Goal: Task Accomplishment & Management: Manage account settings

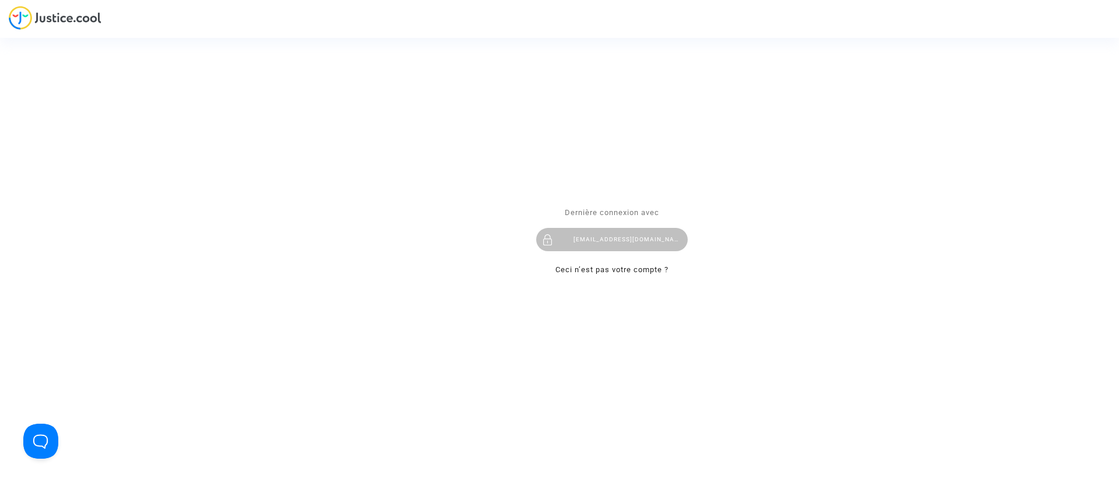
click at [578, 239] on div "[EMAIL_ADDRESS][DOMAIN_NAME]" at bounding box center [612, 239] width 152 height 23
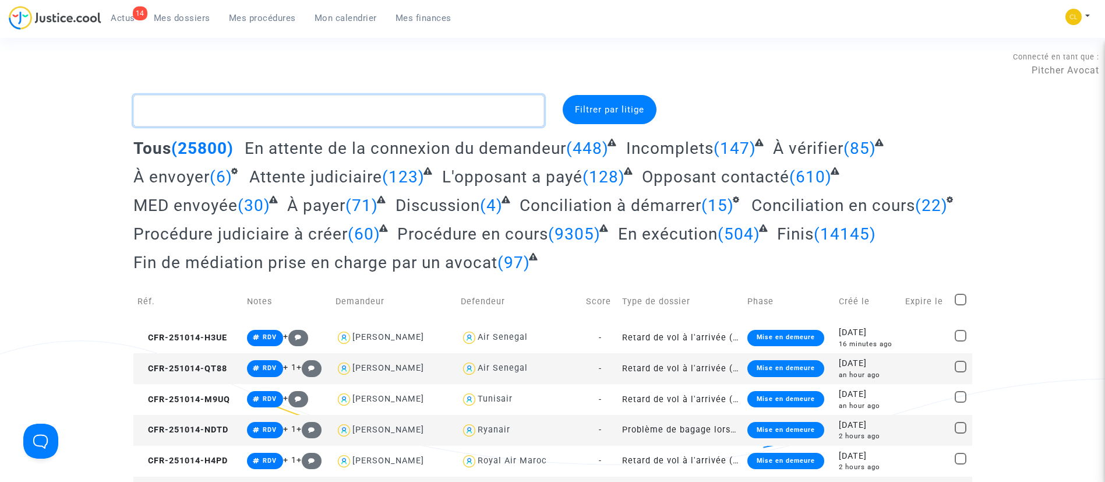
click at [300, 115] on textarea at bounding box center [338, 110] width 411 height 31
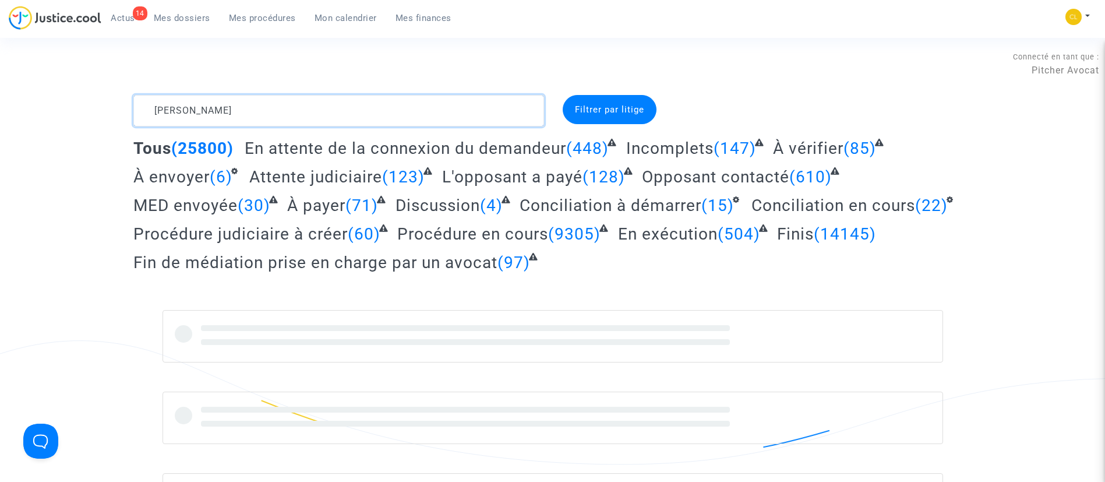
type textarea "ROIG GAFFET"
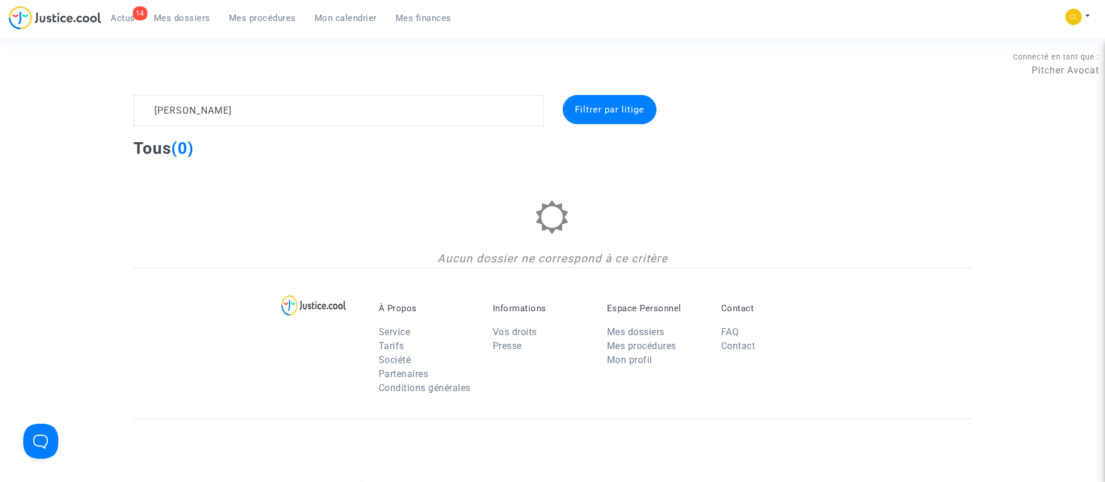
drag, startPoint x: 200, startPoint y: 20, endPoint x: 210, endPoint y: 23, distance: 10.0
click at [200, 20] on span "Mes dossiers" at bounding box center [182, 18] width 57 height 10
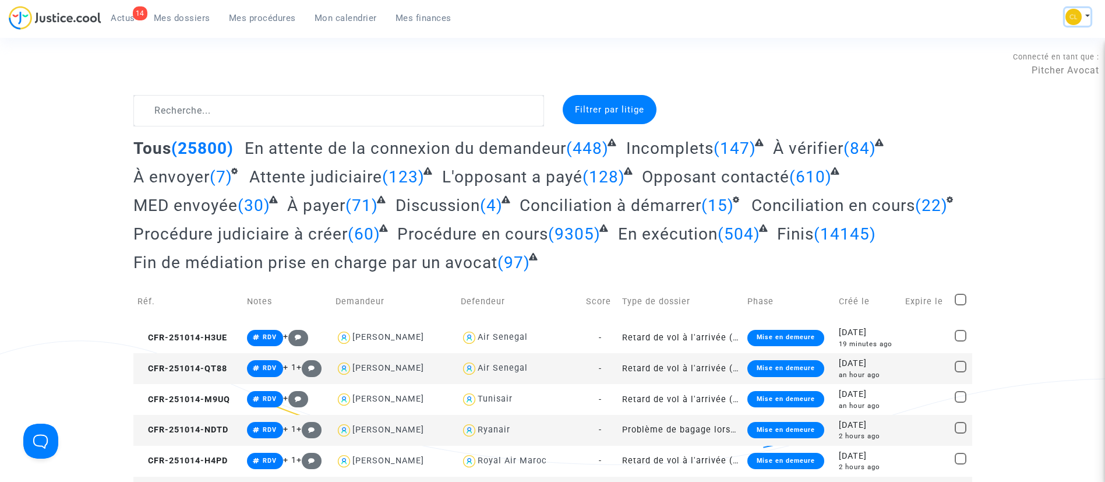
drag, startPoint x: 1078, startPoint y: 12, endPoint x: 1009, endPoint y: 71, distance: 90.6
click at [1078, 12] on img at bounding box center [1074, 17] width 16 height 16
click at [1050, 56] on link "Changer de compte" at bounding box center [1032, 60] width 118 height 19
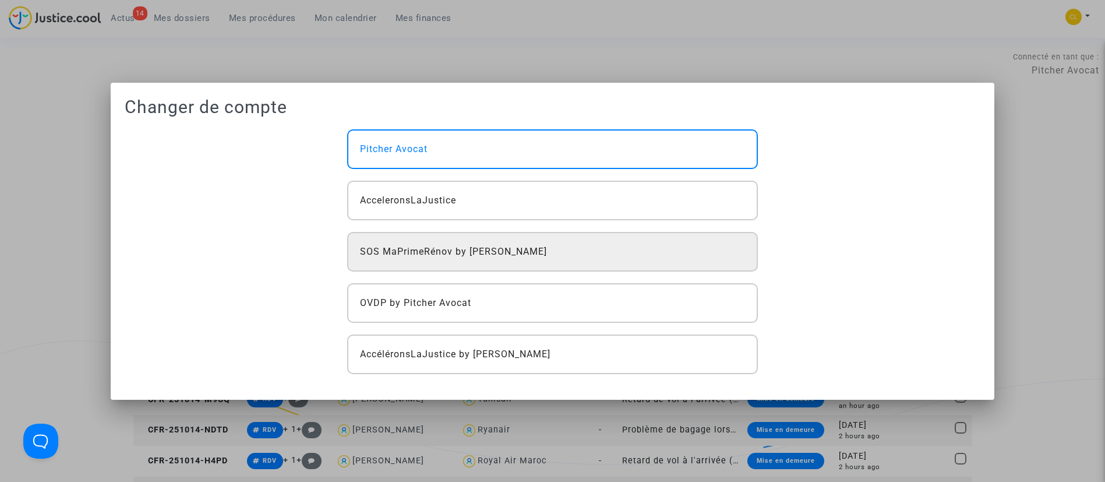
drag, startPoint x: 617, startPoint y: 251, endPoint x: 636, endPoint y: 337, distance: 88.9
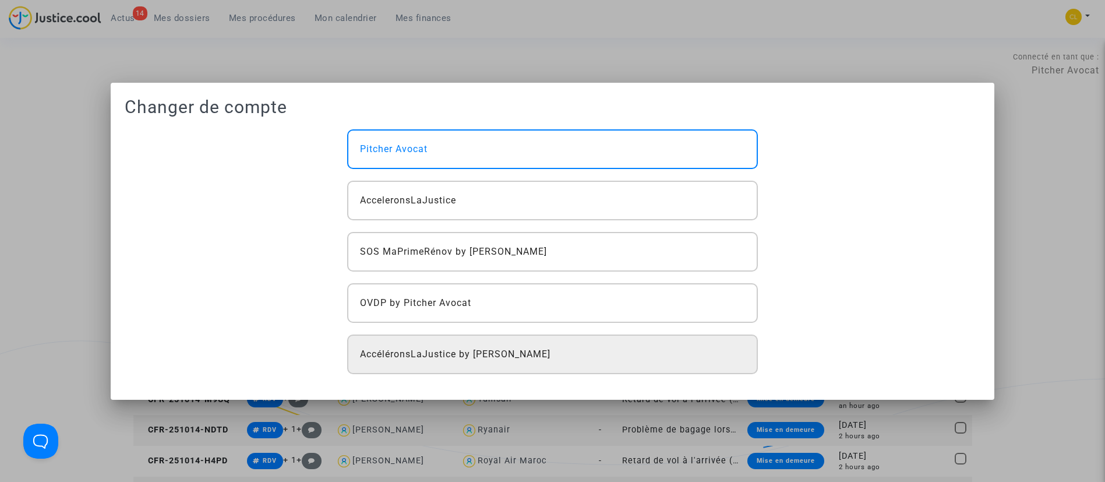
click at [616, 252] on div "SOS MaPrimeRénov by Pitcher Avocat" at bounding box center [552, 252] width 411 height 40
